Goal: Task Accomplishment & Management: Use online tool/utility

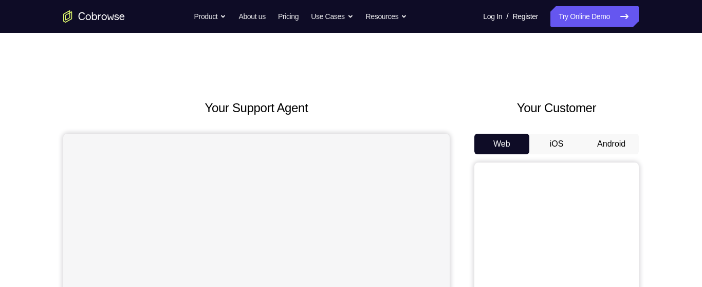
click at [612, 147] on button "Android" at bounding box center [610, 144] width 55 height 21
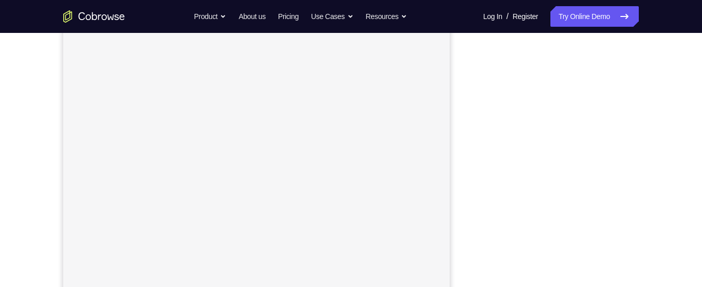
scroll to position [146, 0]
click at [663, 150] on div "Your Support Agent Your Customer Web iOS Android Next Steps We’d be happy to gi…" at bounding box center [350, 224] width 657 height 677
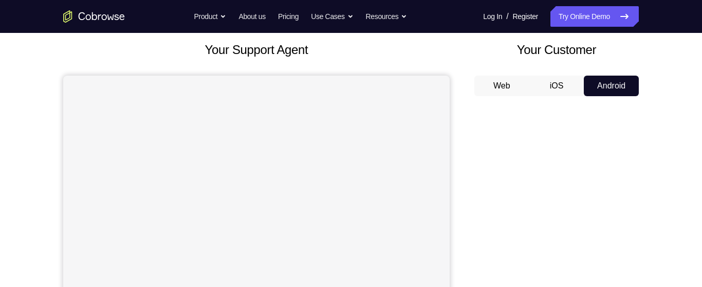
scroll to position [54, 0]
